Goal: Transaction & Acquisition: Obtain resource

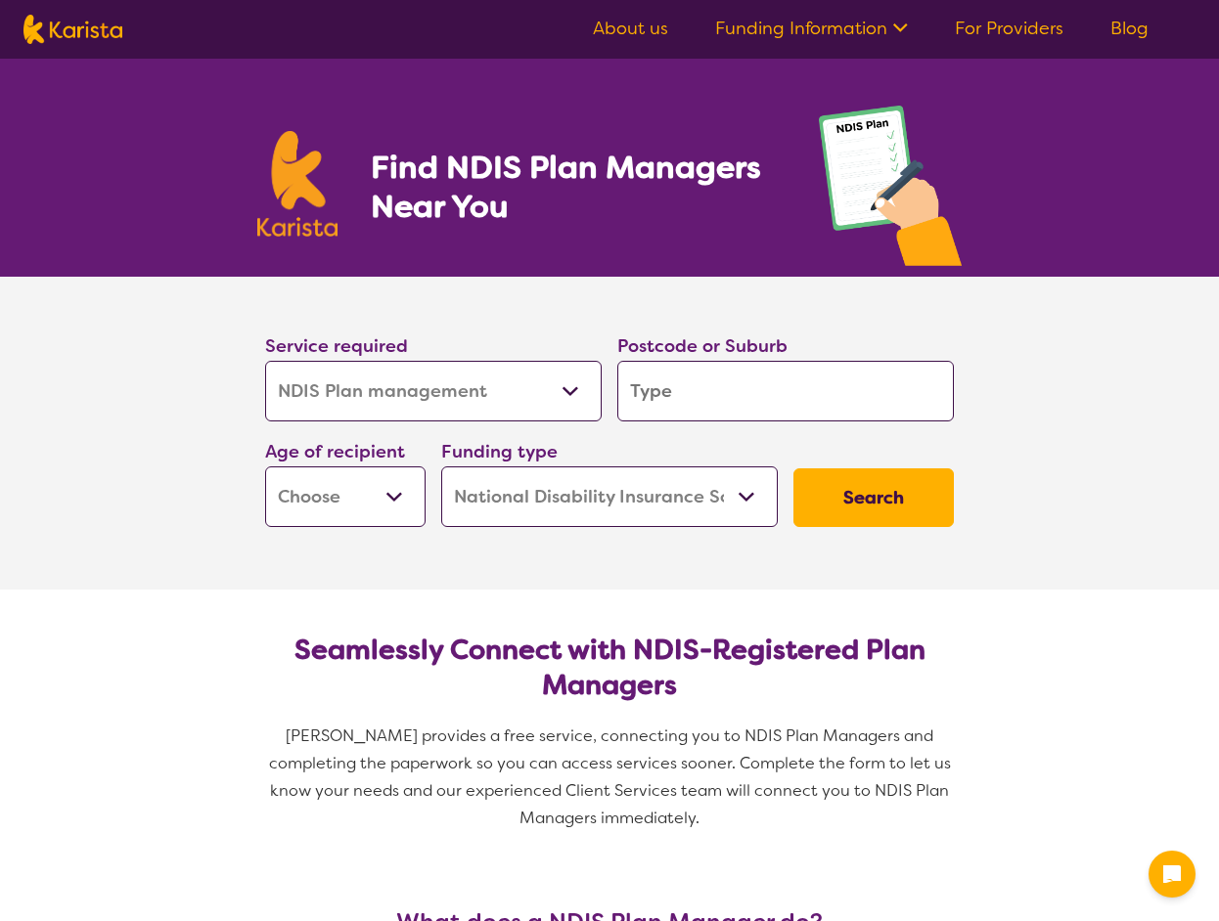
select select "NDIS Plan management"
select select "NDIS"
select select "NDIS Plan management"
select select "NDIS"
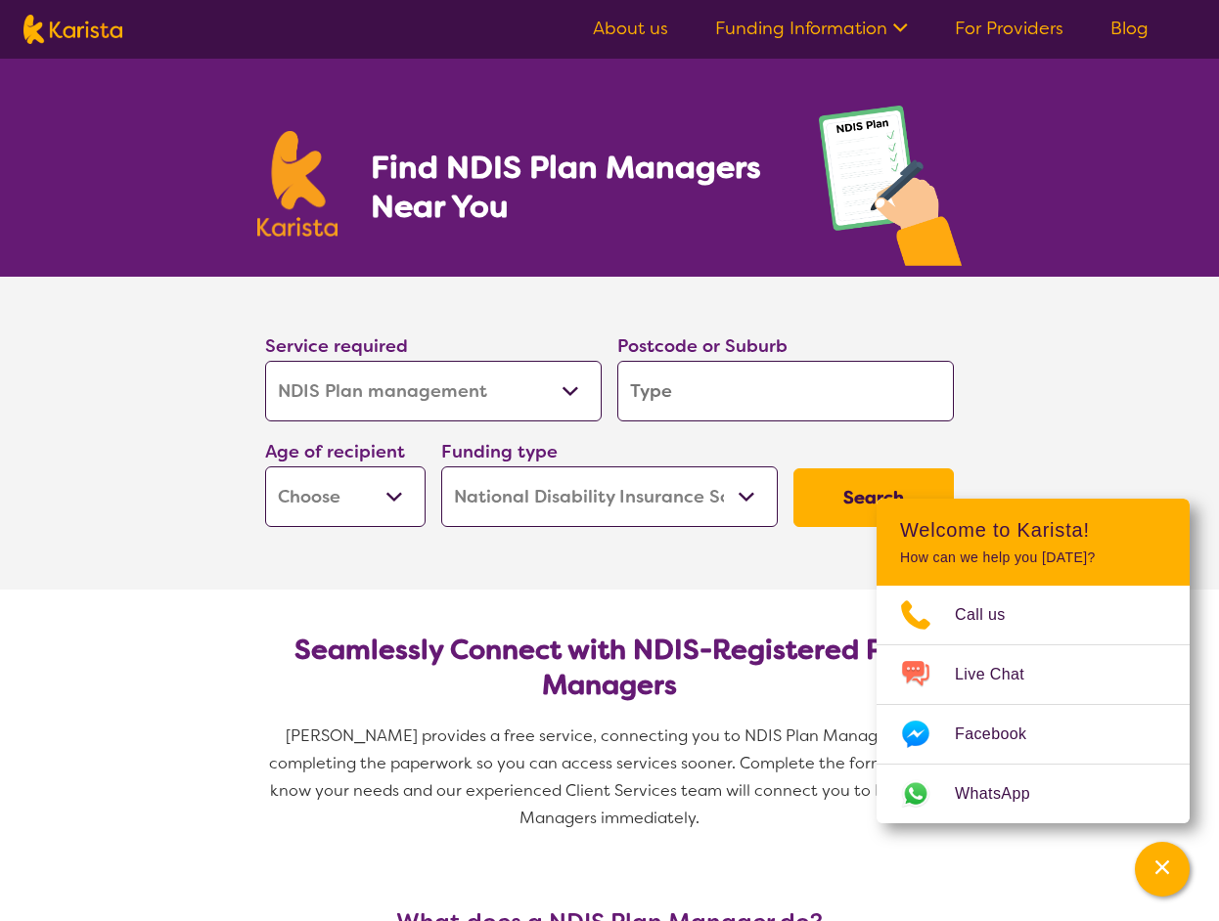
click at [634, 374] on input "search" at bounding box center [785, 391] width 336 height 61
type input "3"
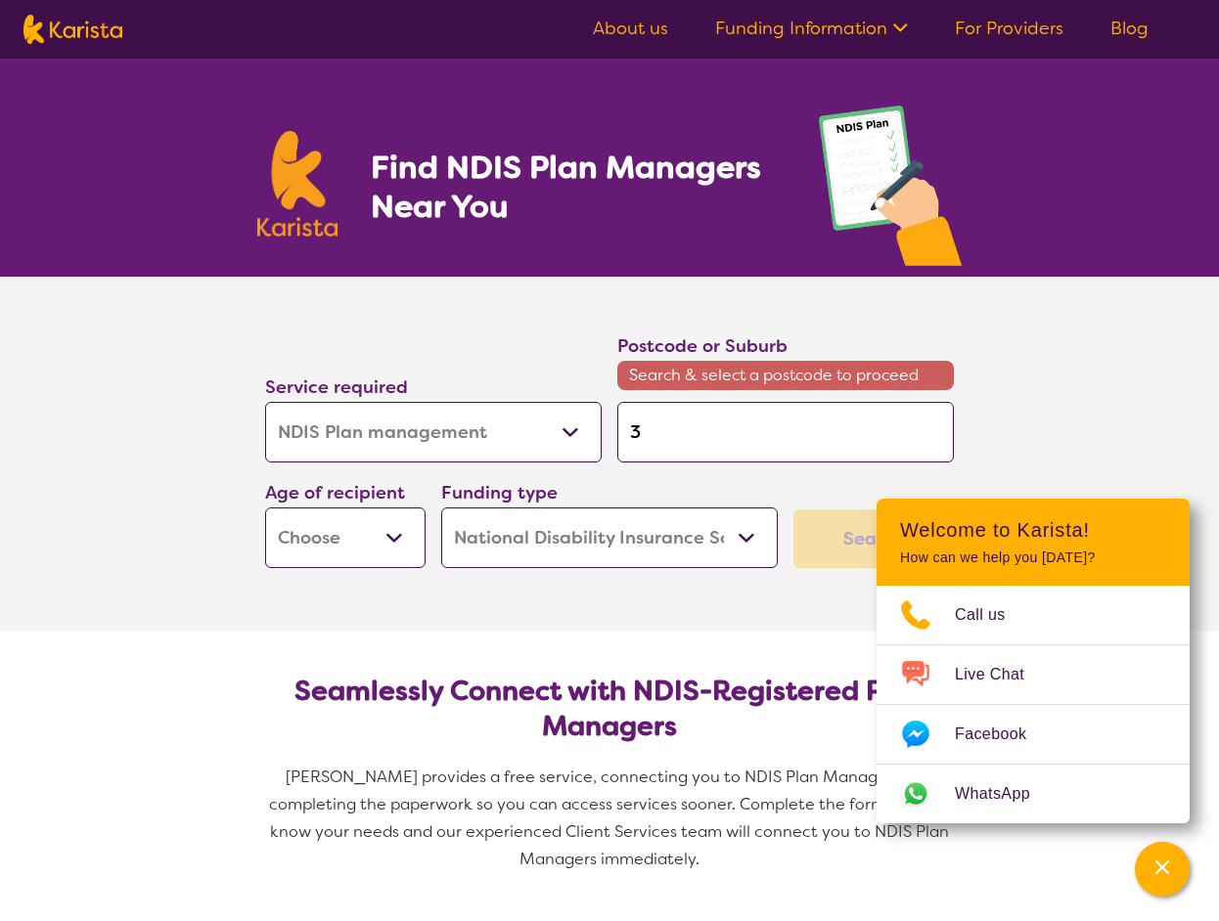
type input "31"
type input "312"
type input "3127"
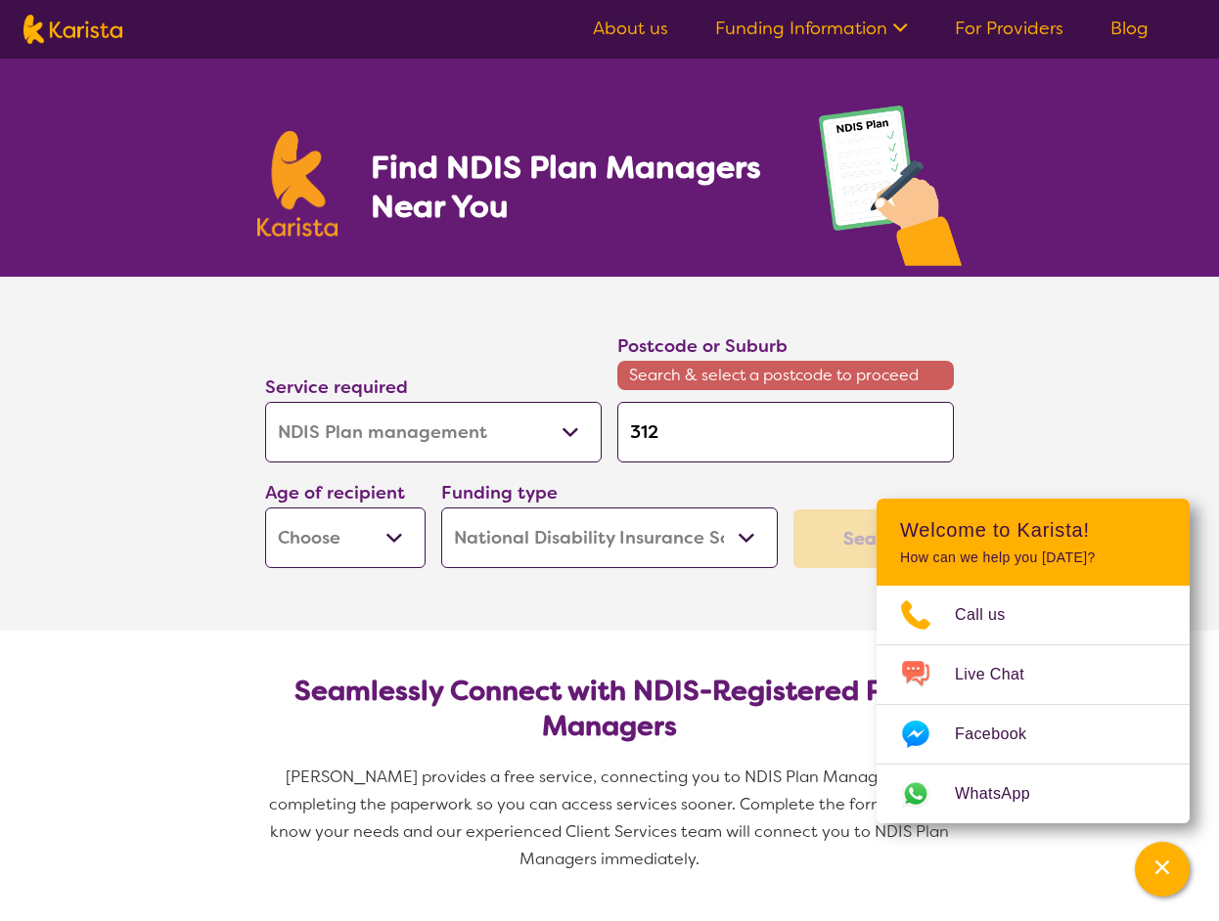
type input "3127"
type input "31276"
type input "3127"
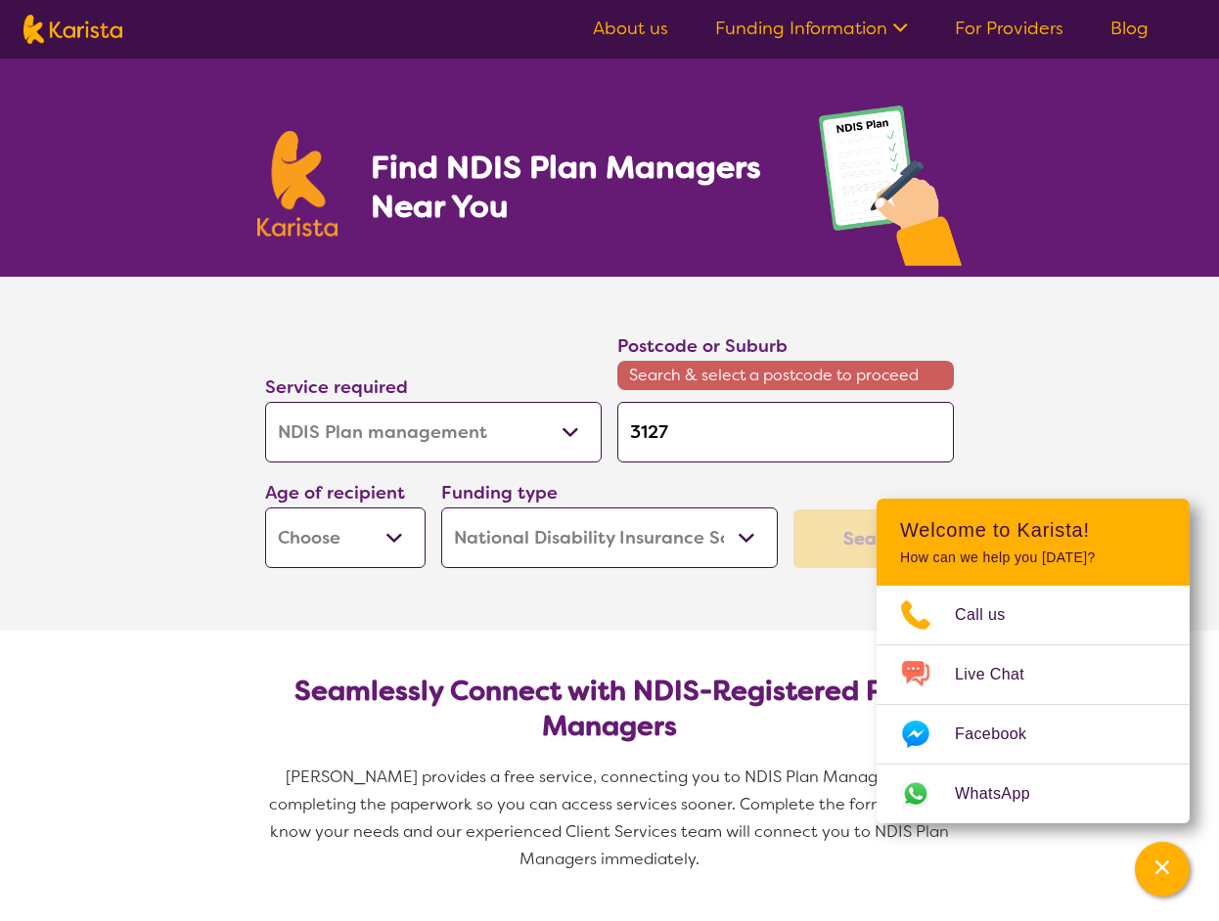
type input "312"
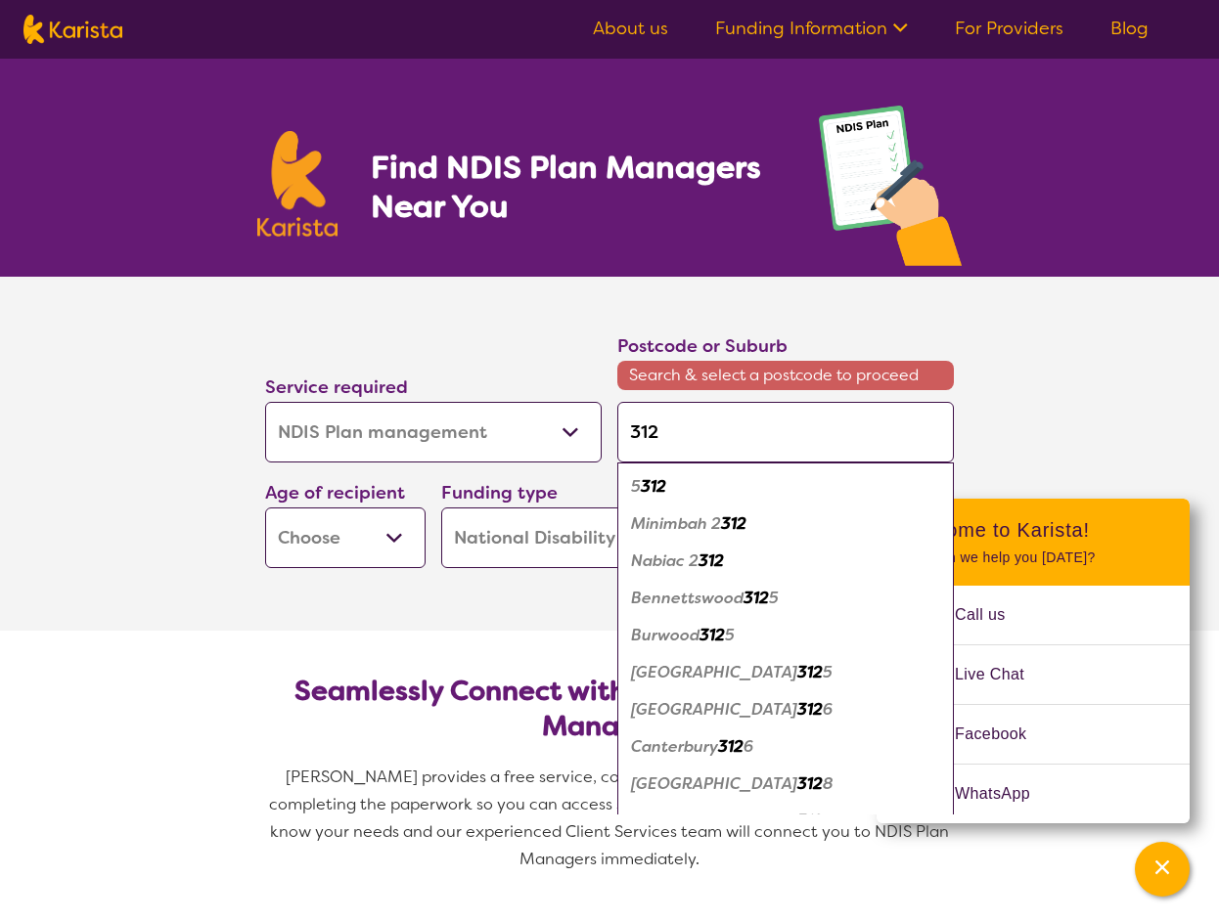
type input "3126"
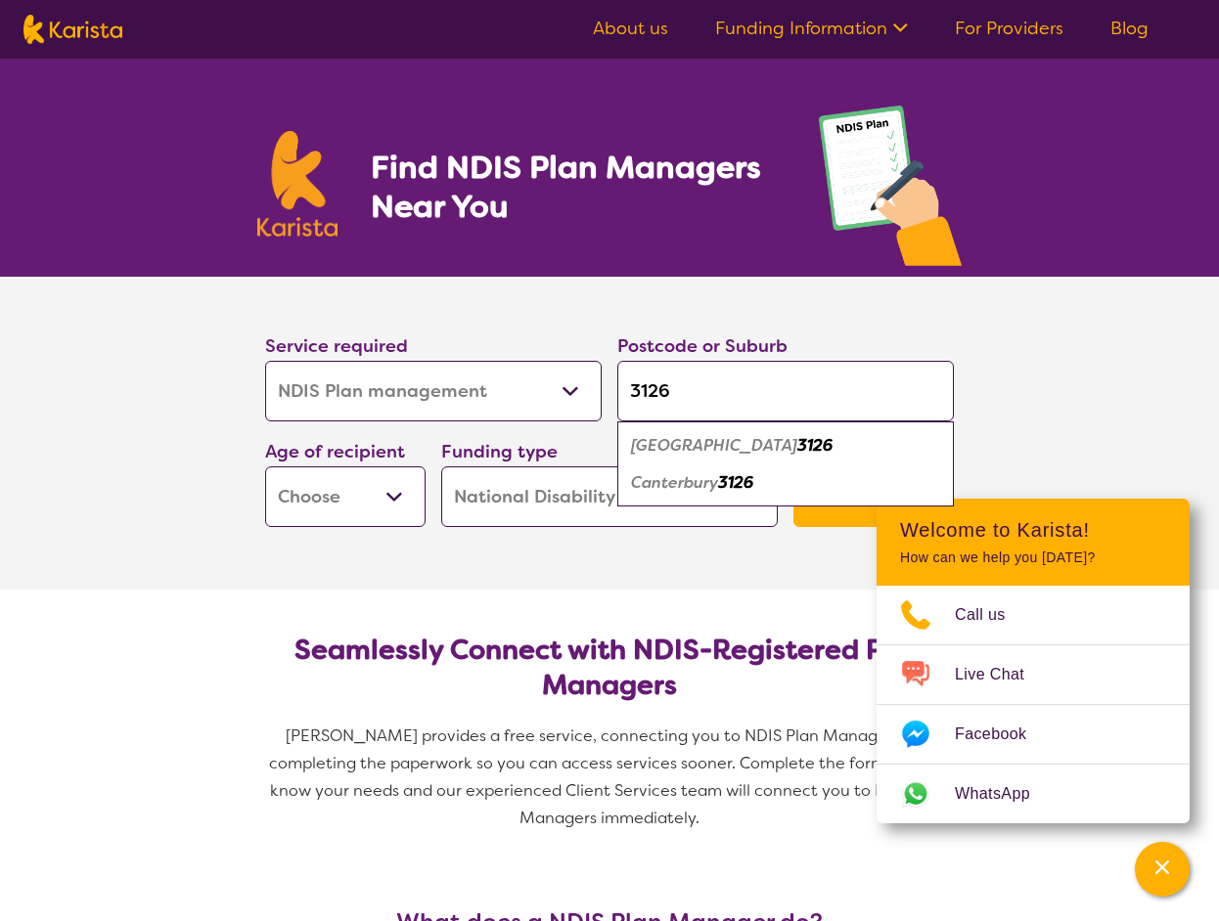
type input "3126"
click at [737, 476] on em "3126" at bounding box center [735, 482] width 35 height 21
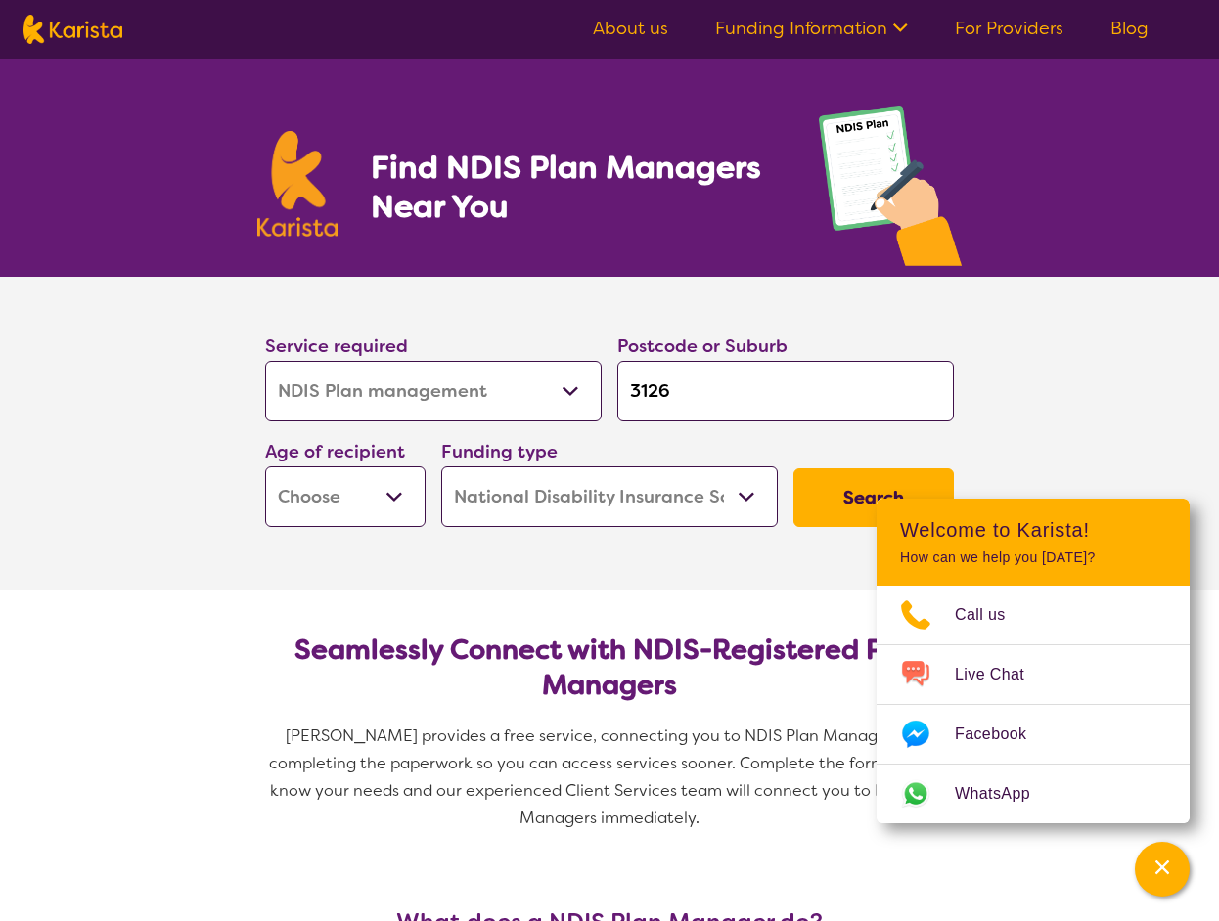
select select "EC"
click at [840, 484] on button "Search" at bounding box center [873, 497] width 160 height 59
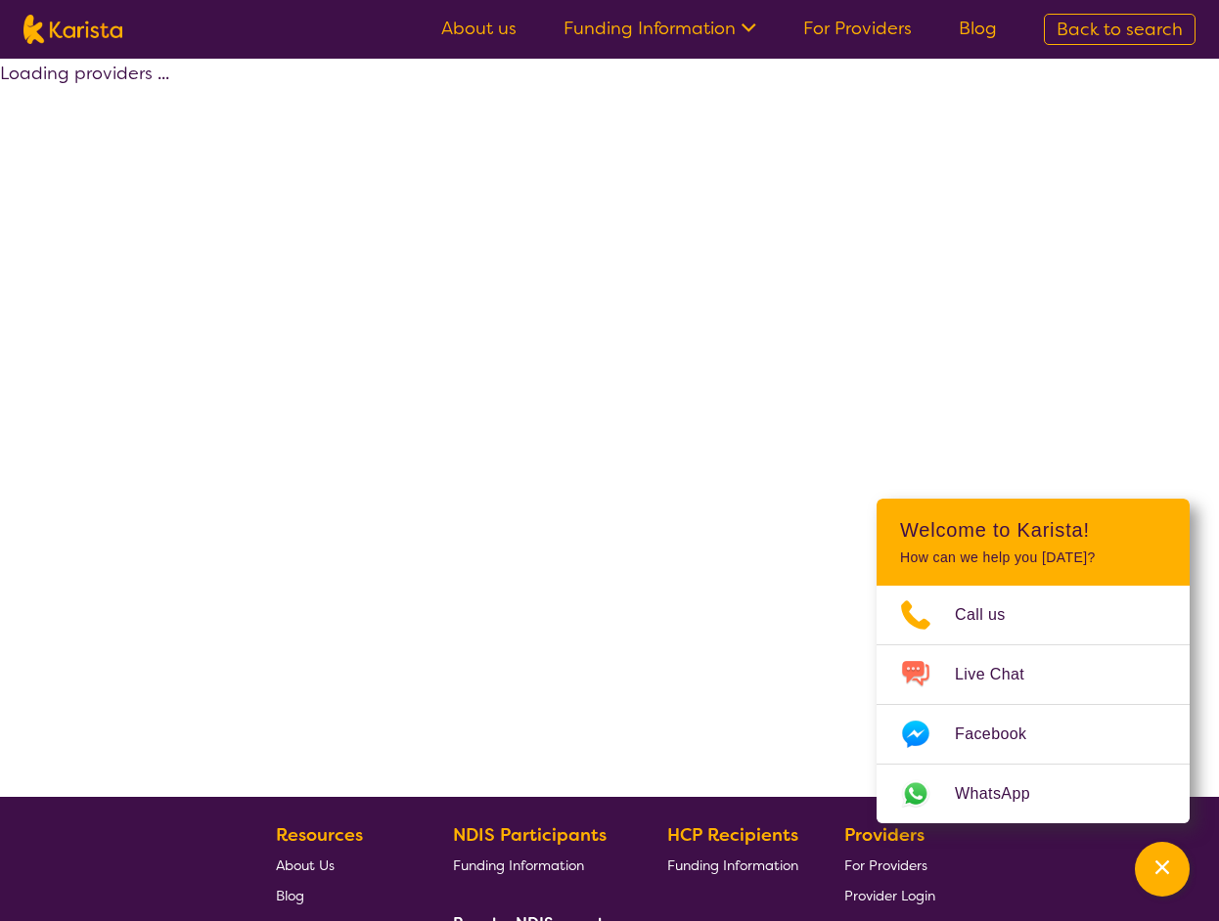
select select "by_score"
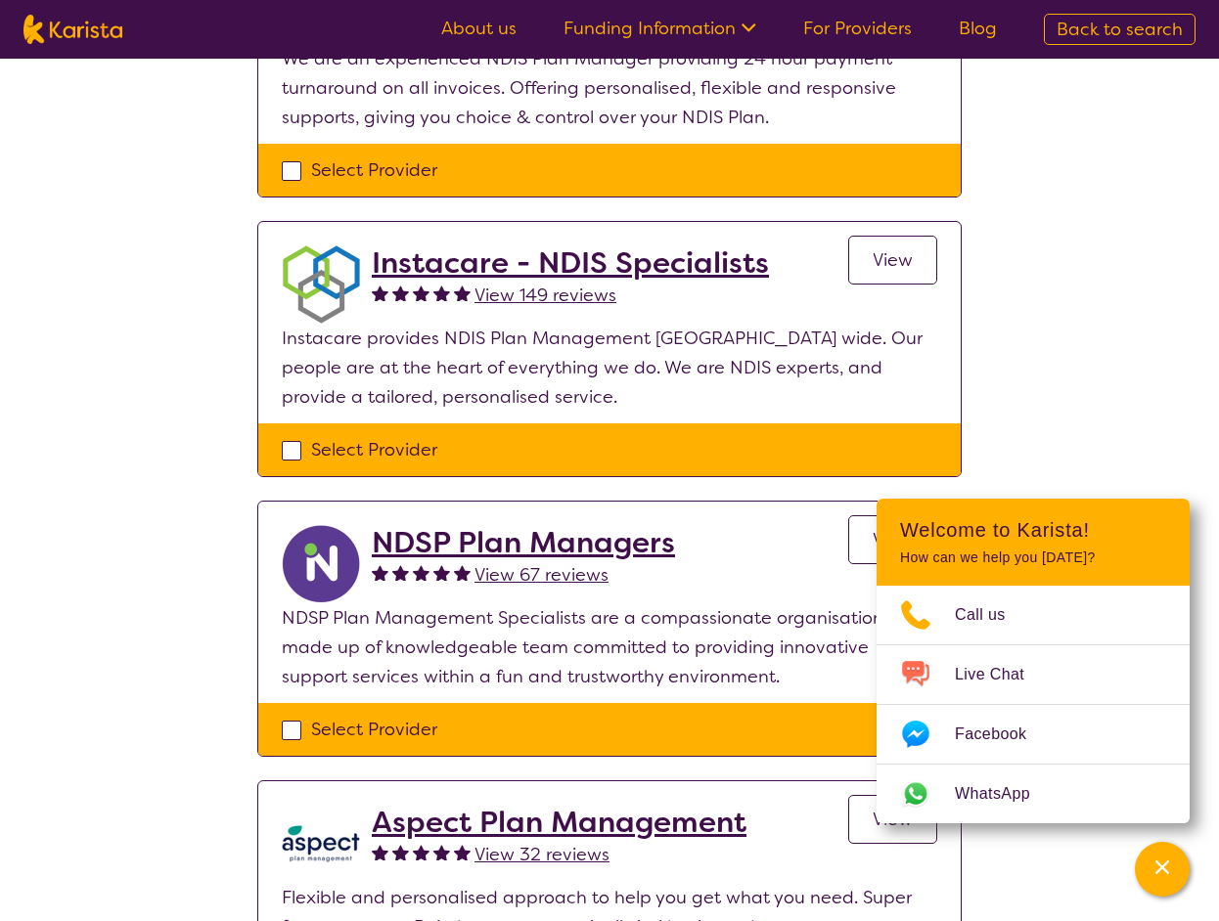
scroll to position [971, 0]
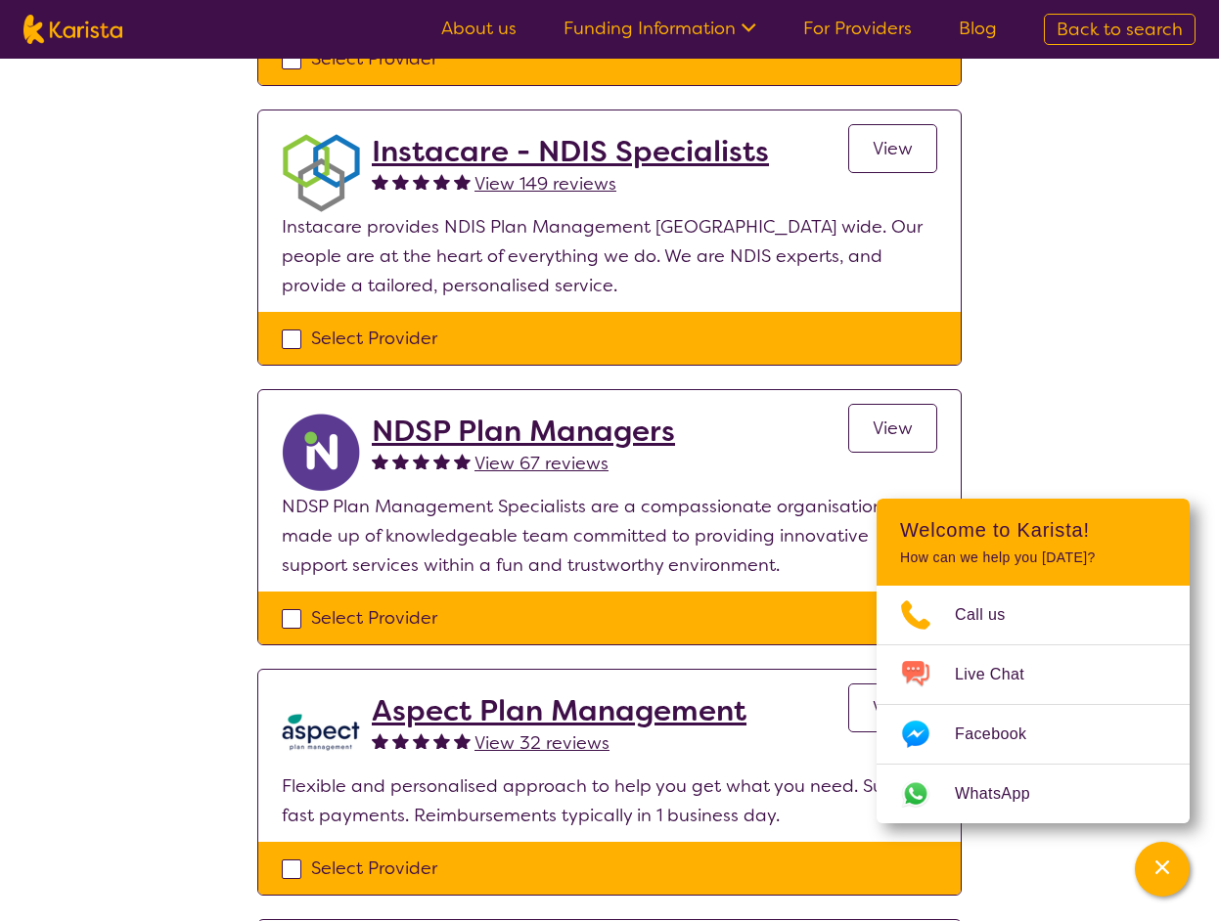
click at [559, 150] on h2 "Instacare - NDIS Specialists" at bounding box center [570, 151] width 397 height 35
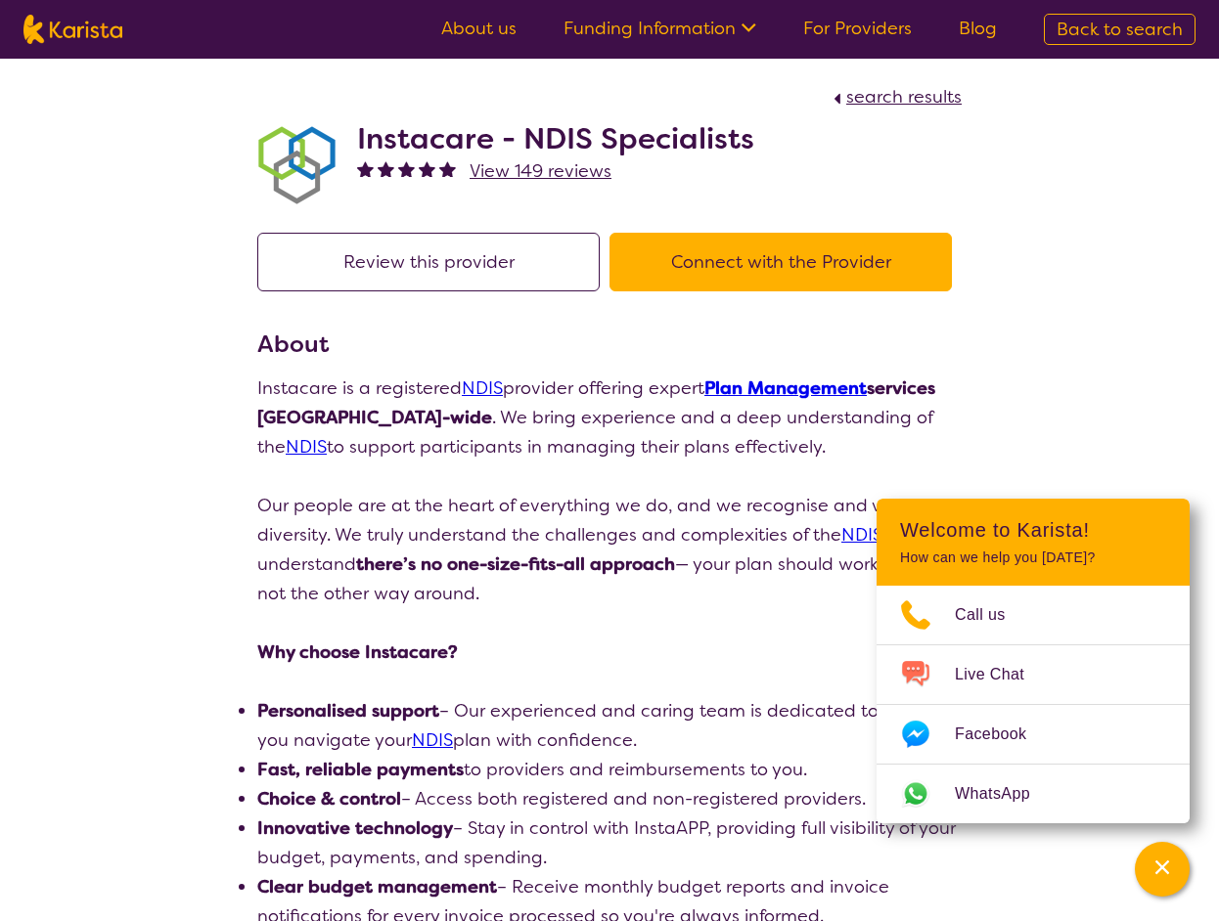
click at [704, 258] on button "Connect with the Provider" at bounding box center [780, 262] width 342 height 59
